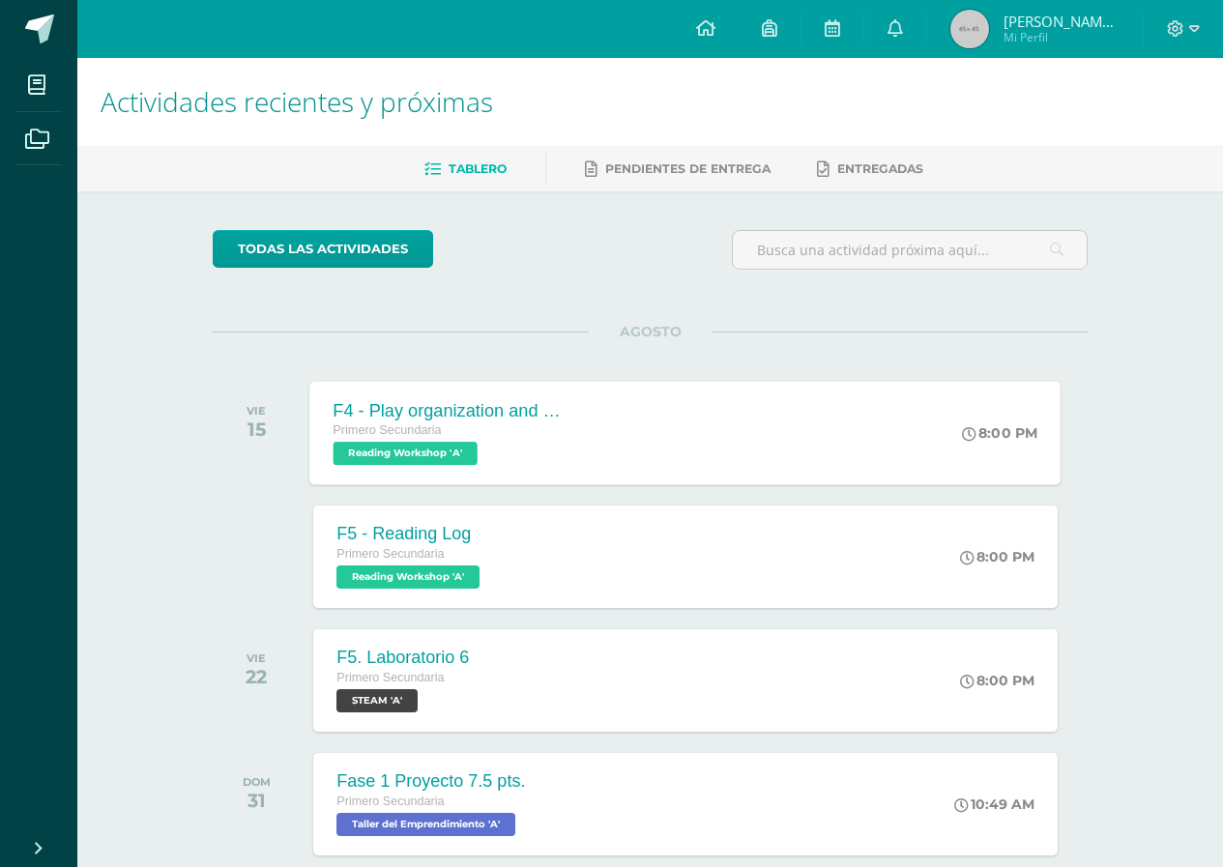
click at [756, 467] on div "F4 - Play organization and practice Primero Secundaria Reading Workshop 'A' 8:0…" at bounding box center [685, 432] width 751 height 103
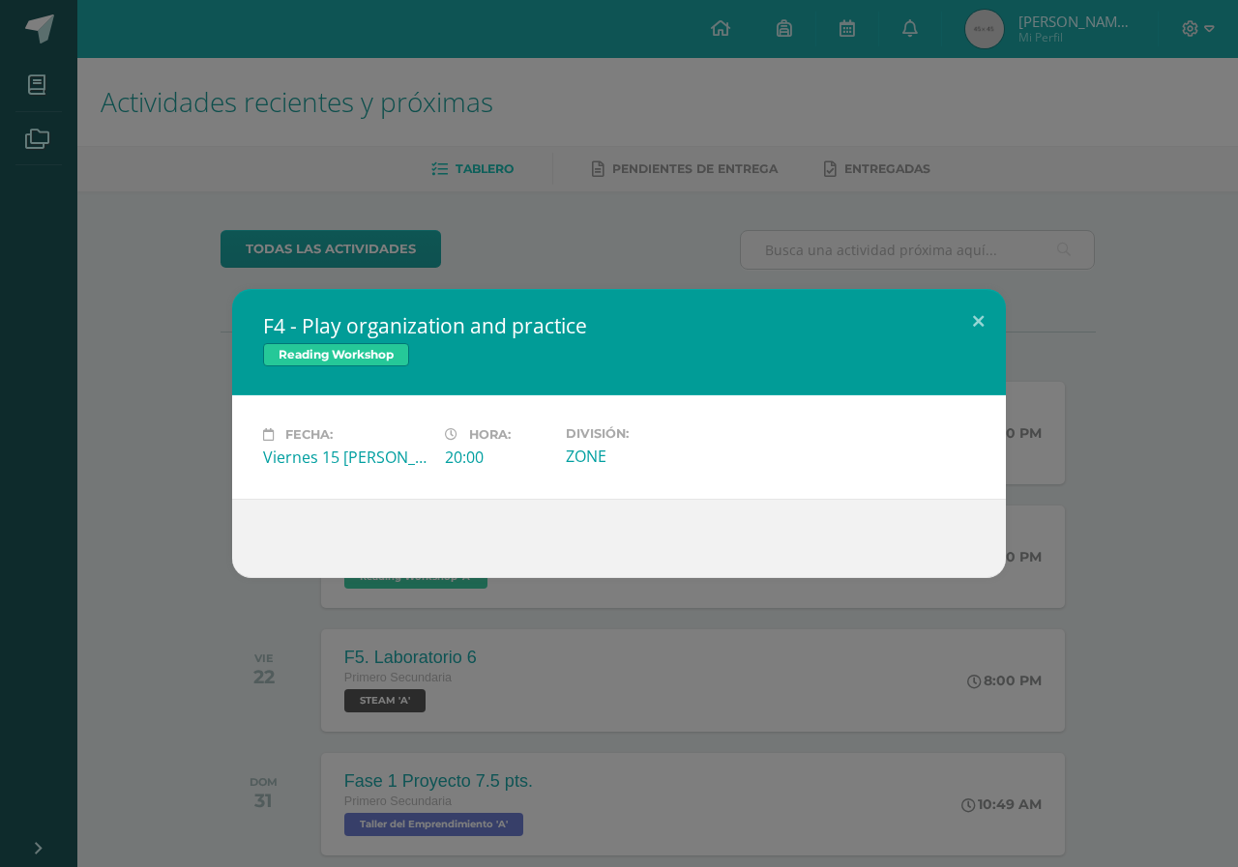
click at [492, 214] on div "F4 - Play organization and practice Reading Workshop Fecha: Viernes 15 de Agost…" at bounding box center [619, 433] width 1238 height 867
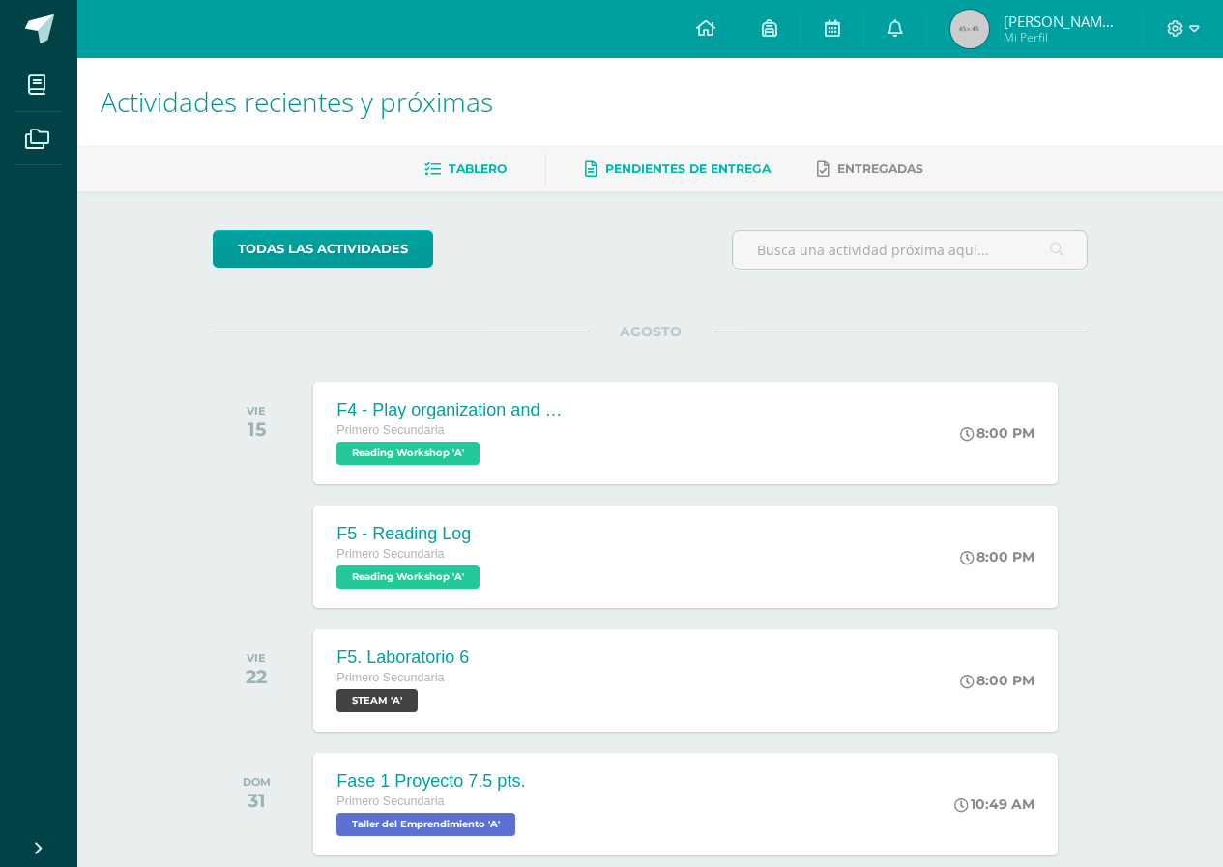
click at [615, 178] on link "Pendientes de entrega" at bounding box center [678, 169] width 186 height 31
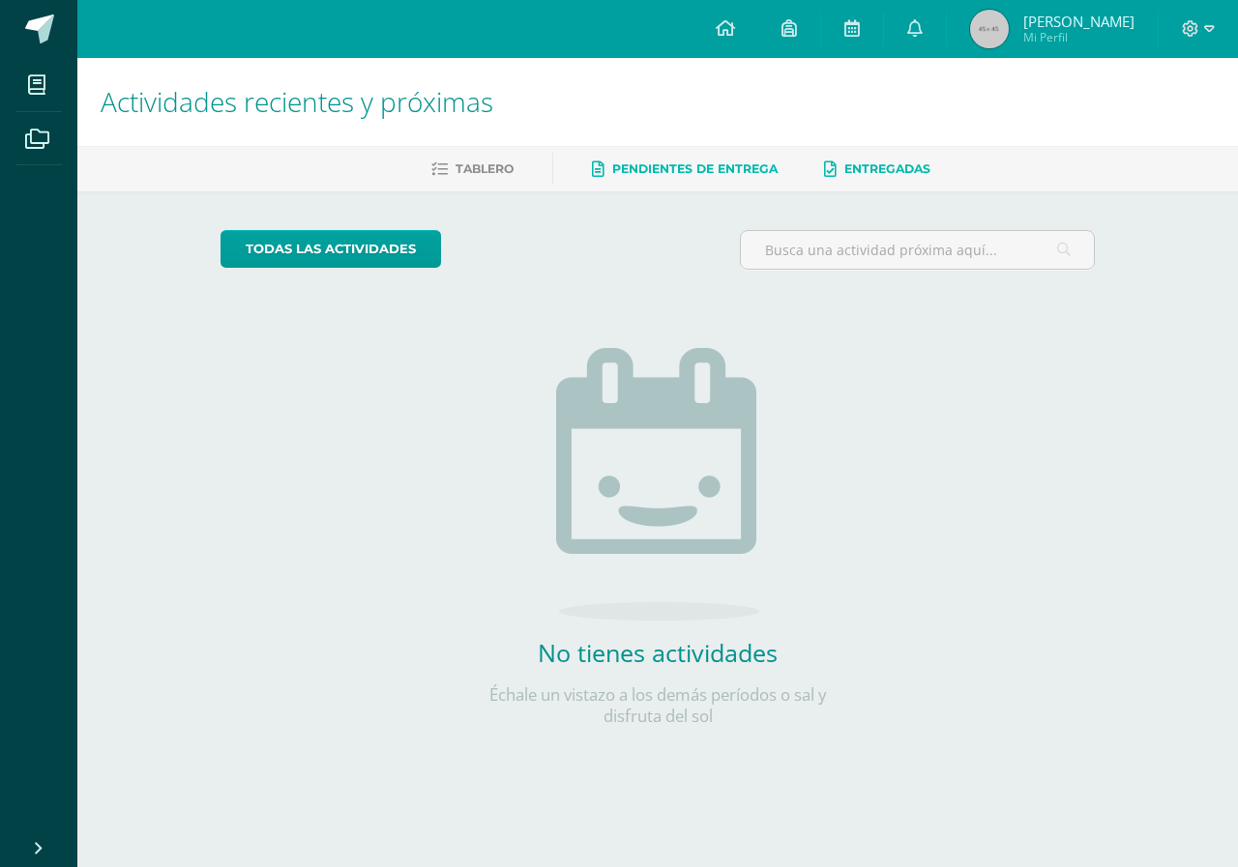
click at [894, 172] on span "Entregadas" at bounding box center [887, 168] width 86 height 15
click at [1047, 16] on span "[PERSON_NAME]" at bounding box center [1078, 21] width 111 height 19
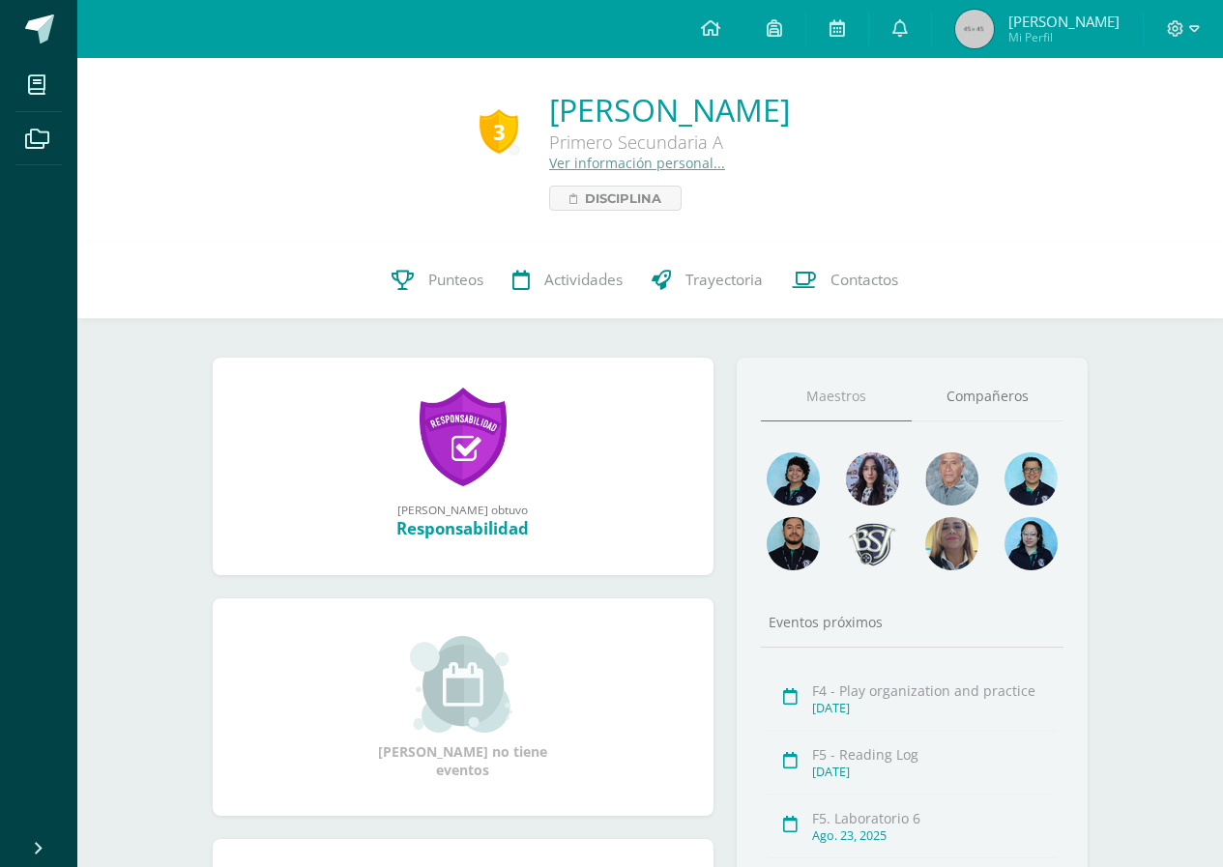
click at [554, 231] on div "3 Fátima Valentina Dubón Rivera Primero Secundaria A Ver información personal..…" at bounding box center [650, 150] width 1146 height 184
click at [454, 263] on link "Punteos" at bounding box center [437, 280] width 121 height 77
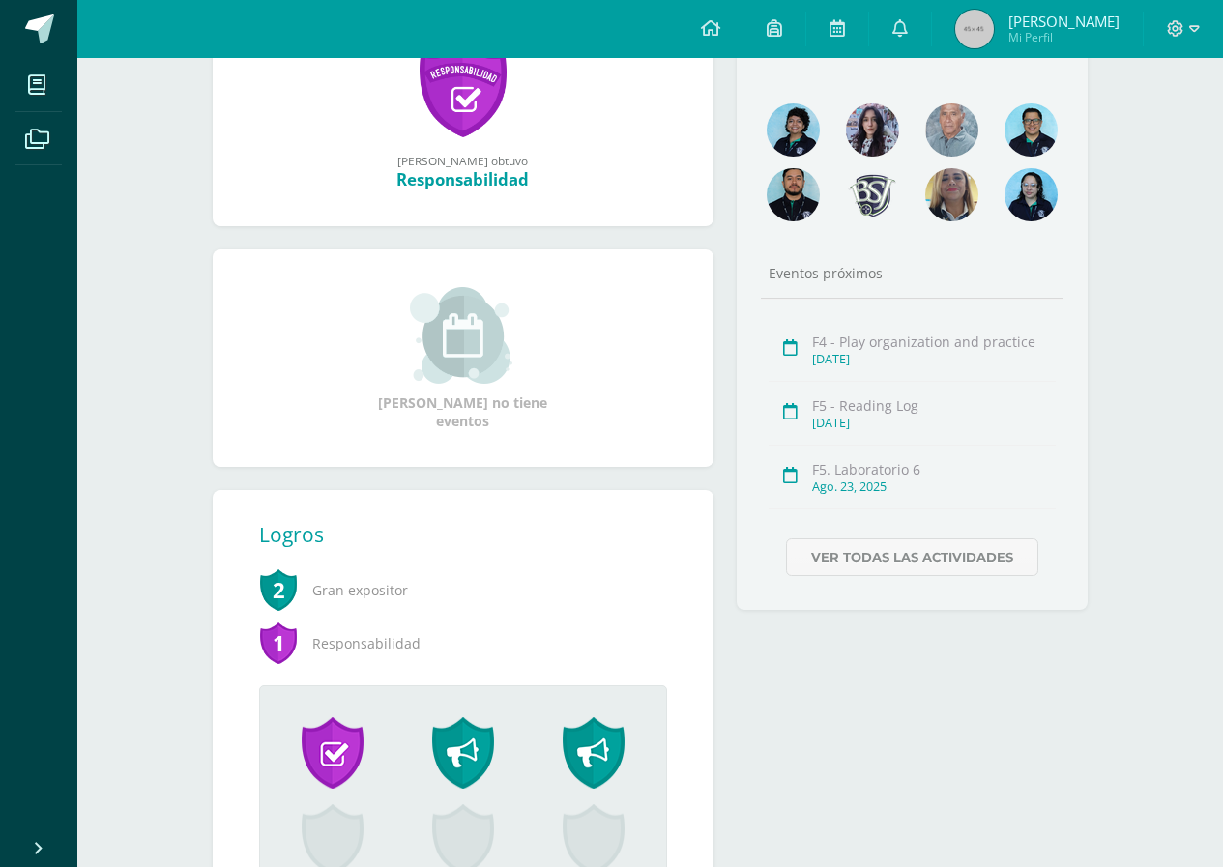
scroll to position [469, 0]
